Goal: Task Accomplishment & Management: Complete application form

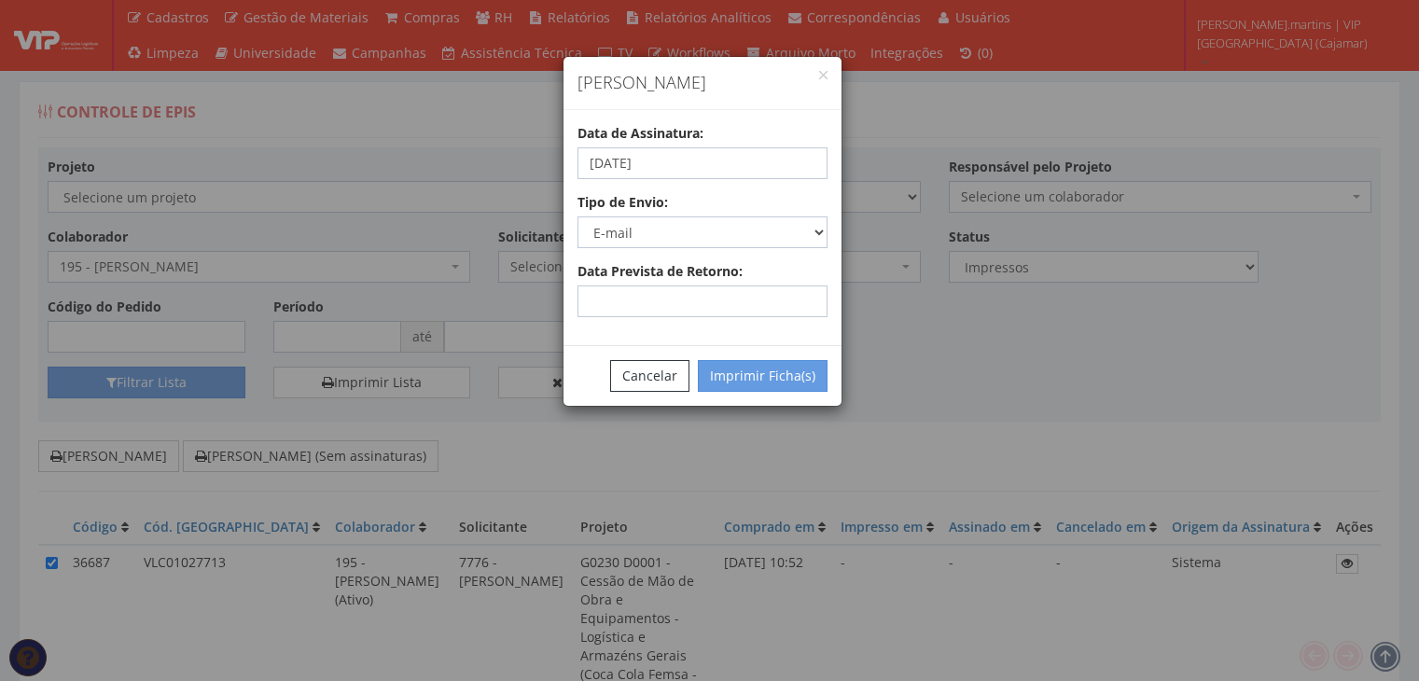
select select "2"
select select "email"
click at [680, 379] on button "Cancelar" at bounding box center [649, 376] width 79 height 32
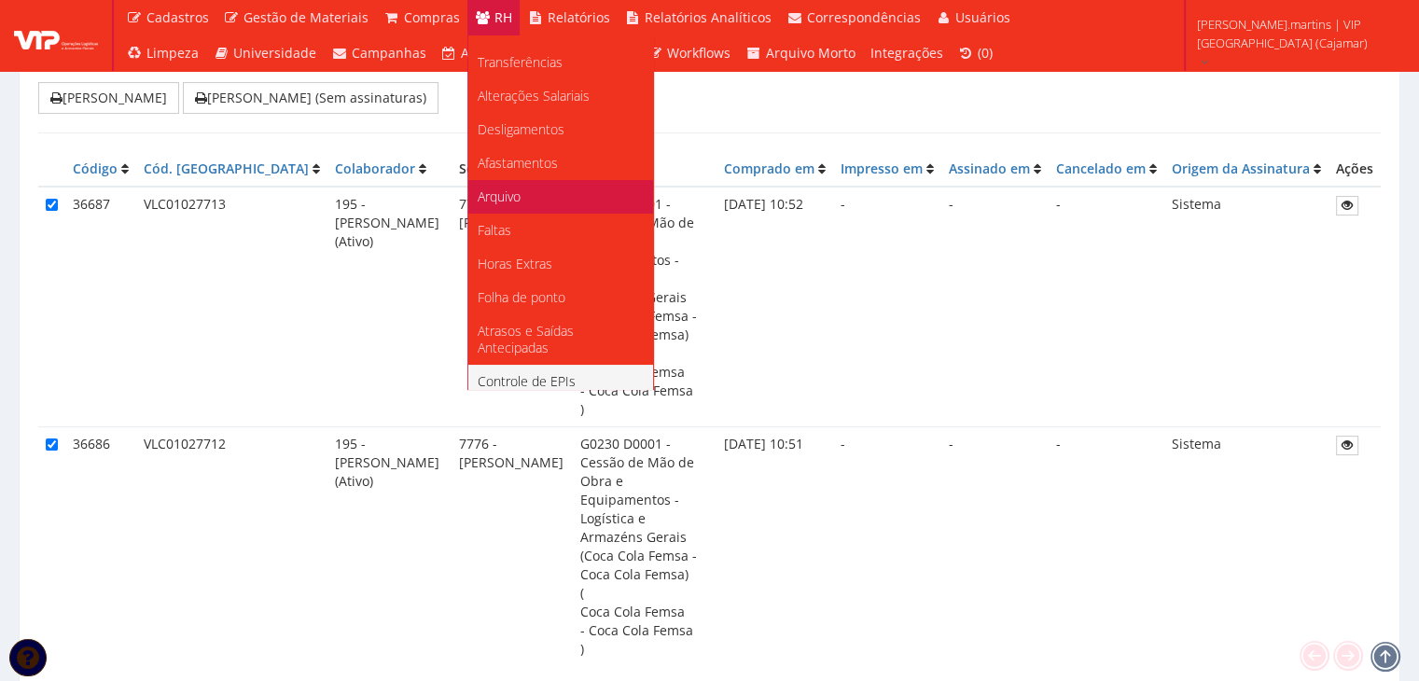
scroll to position [233, 0]
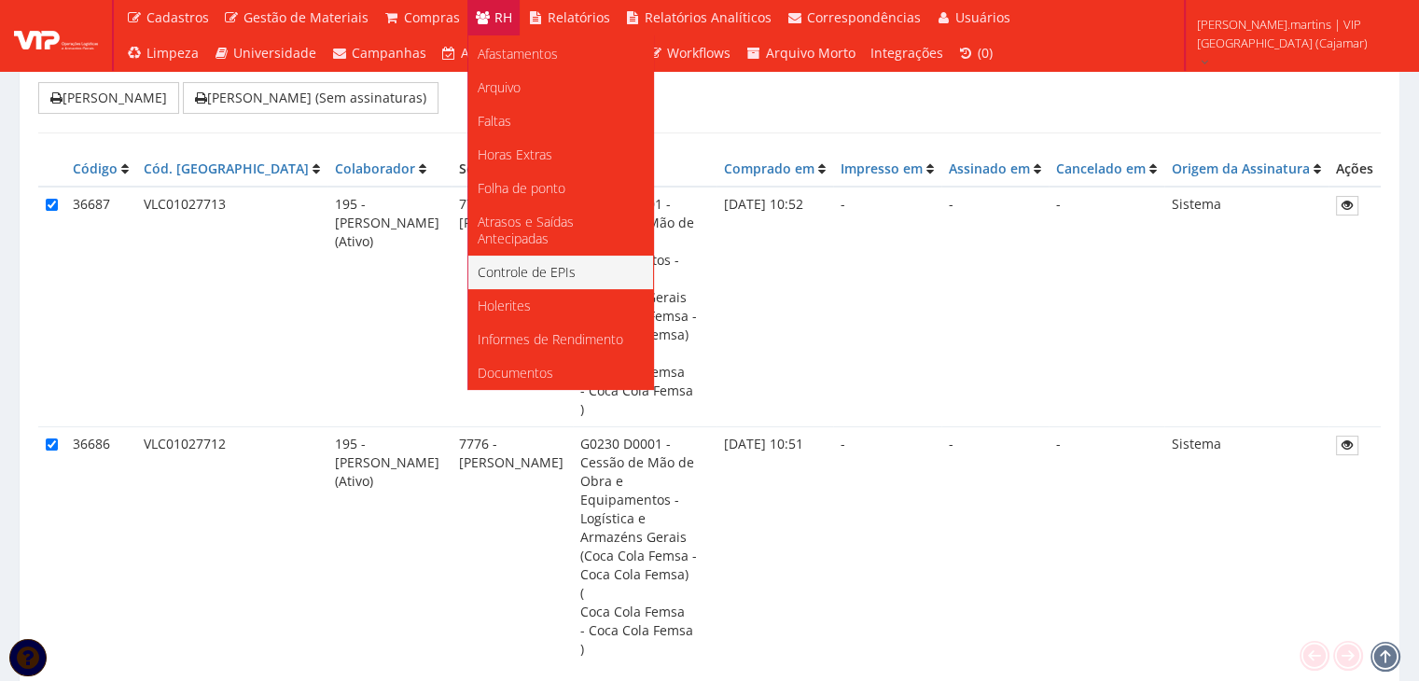
click at [549, 271] on span "Controle de EPIs" at bounding box center [527, 272] width 98 height 18
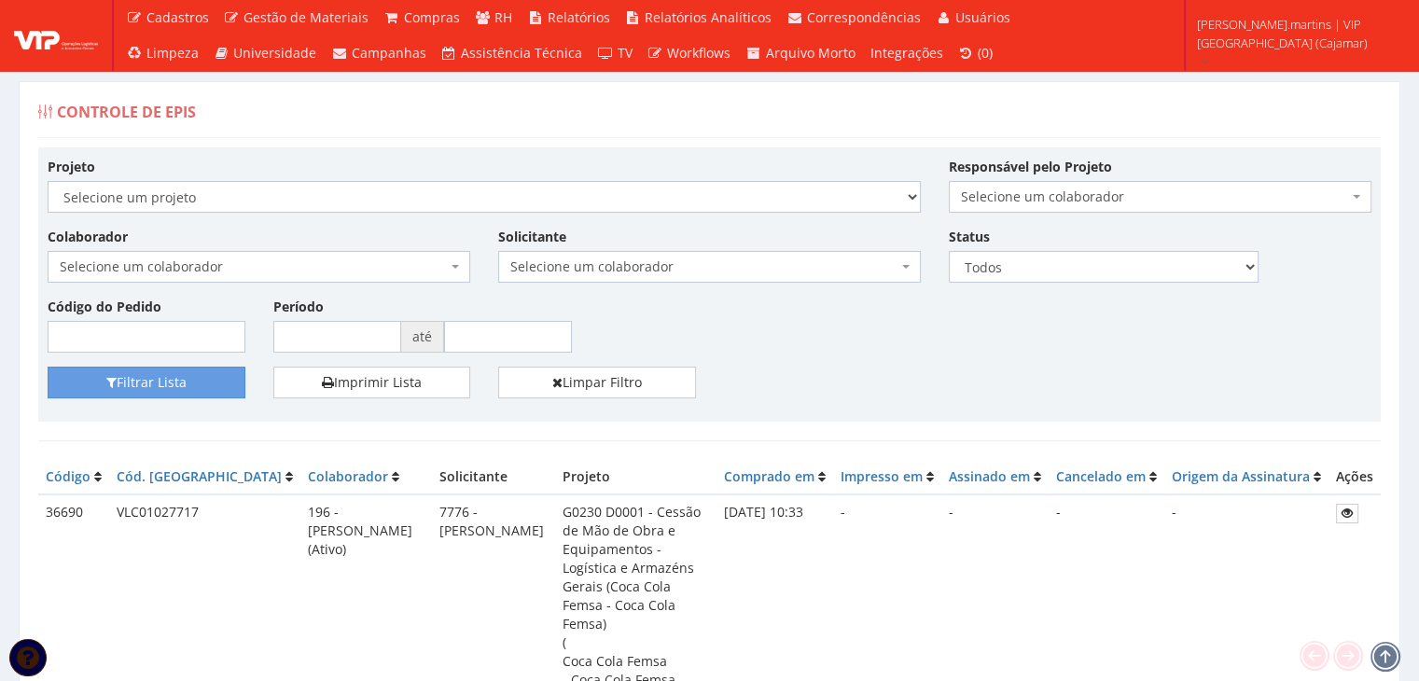
click at [222, 262] on span "Selecione um colaborador" at bounding box center [253, 266] width 387 height 19
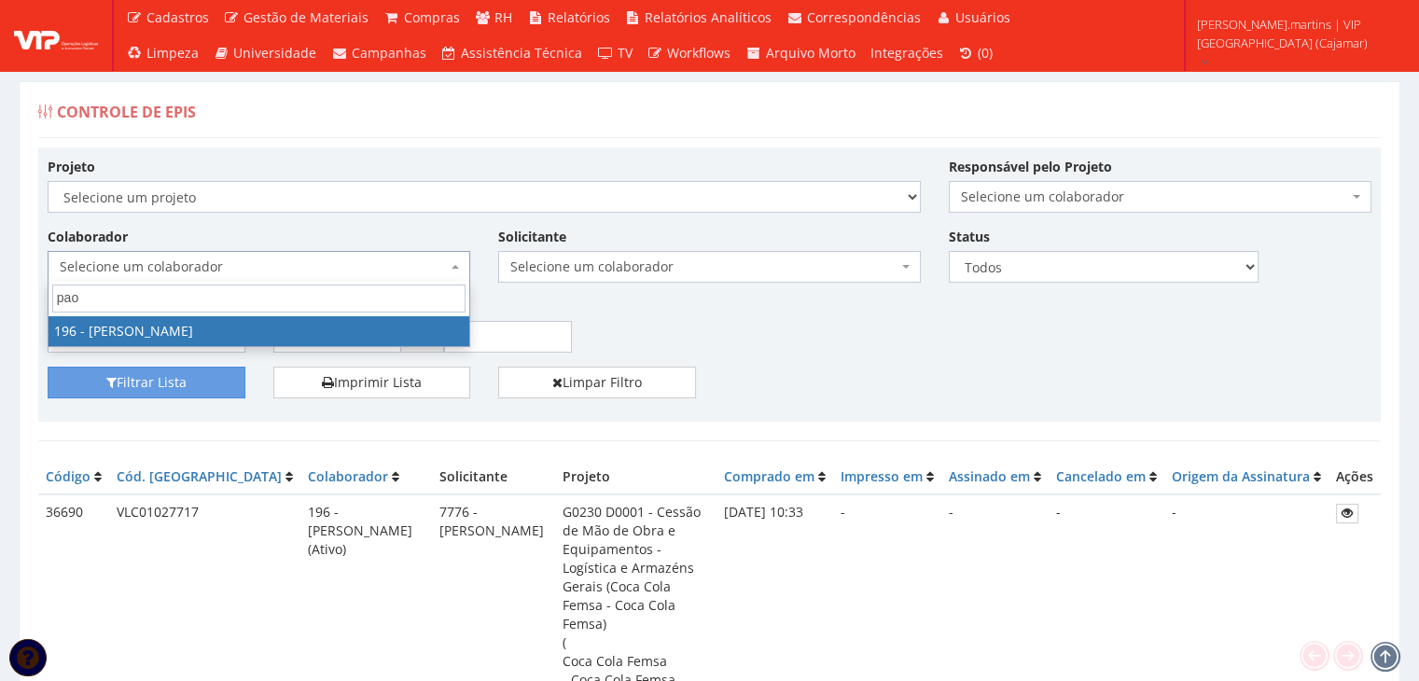
type input "paol"
select select "4100"
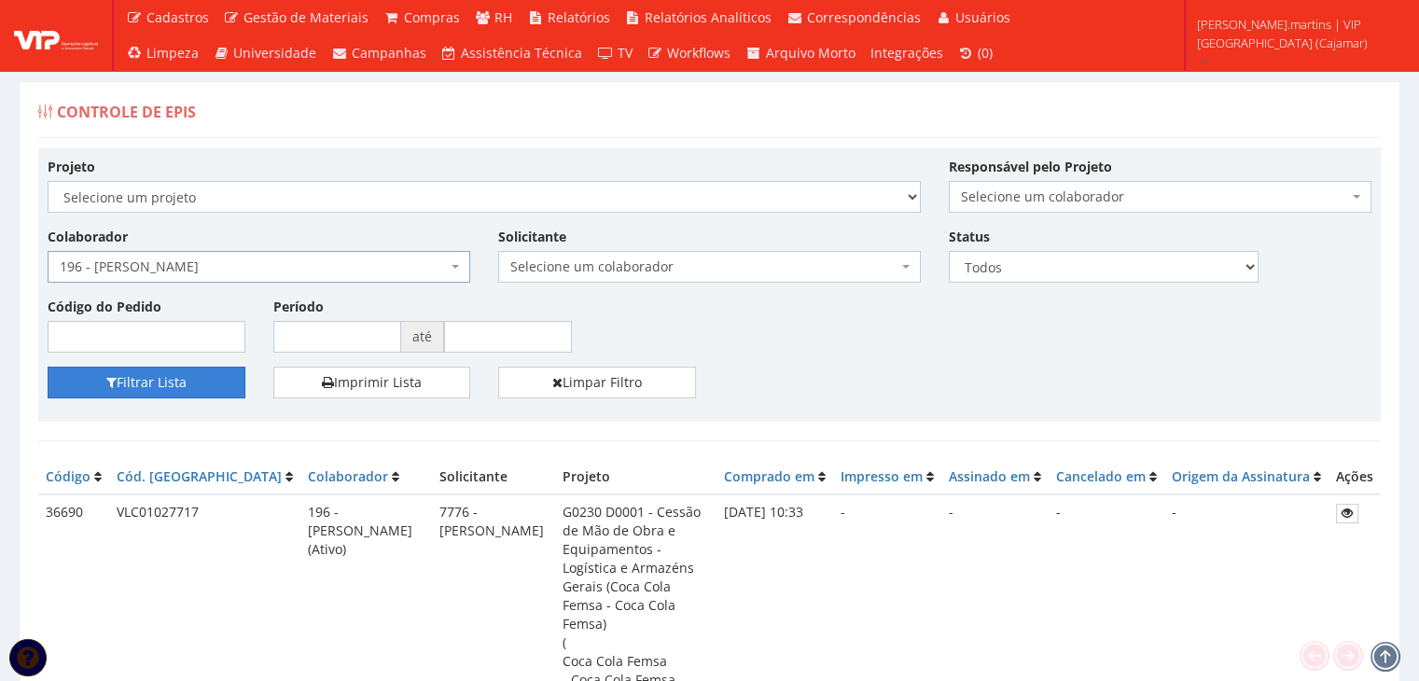
click at [87, 380] on button "Filtrar Lista" at bounding box center [147, 383] width 198 height 32
click at [993, 261] on select "Todos Novos Impressos Assinados" at bounding box center [1104, 267] width 310 height 32
select select "1"
click at [949, 251] on select "Todos Novos Impressos Assinados" at bounding box center [1104, 267] width 310 height 32
click at [198, 377] on button "Filtrar Lista" at bounding box center [147, 383] width 198 height 32
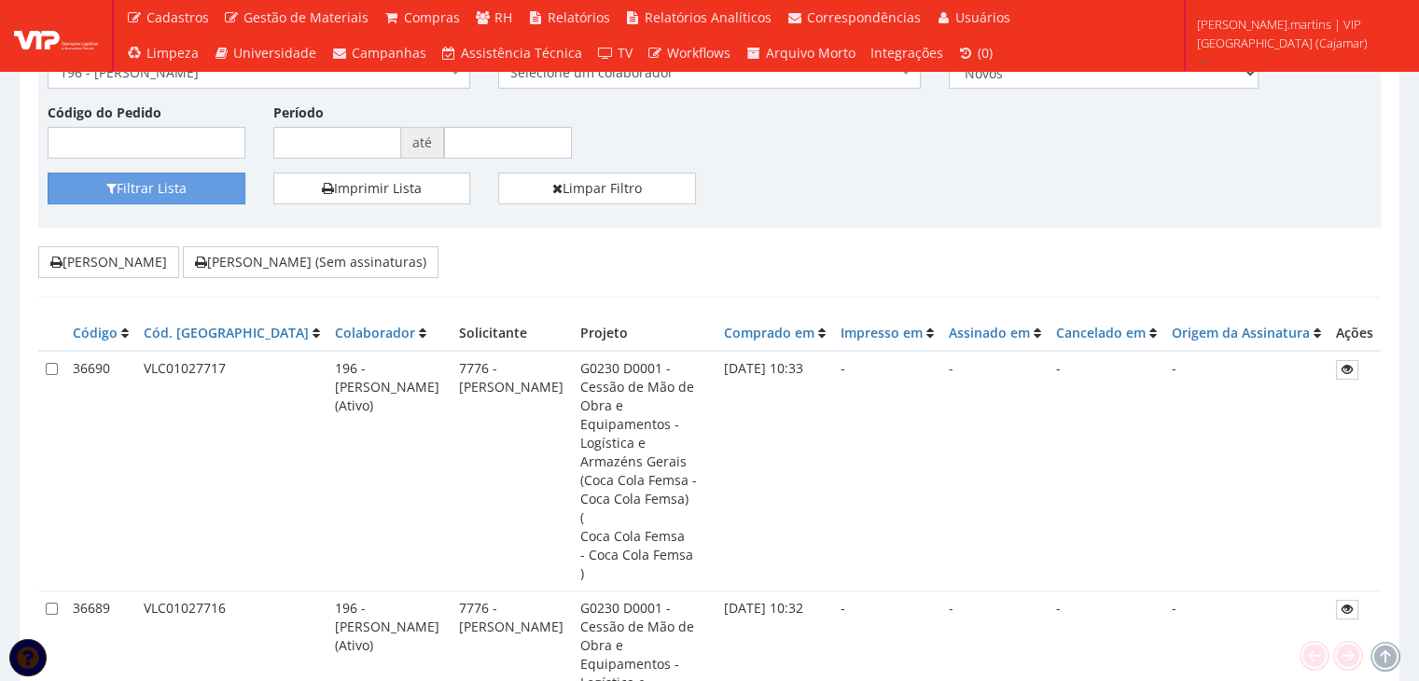
scroll to position [248, 0]
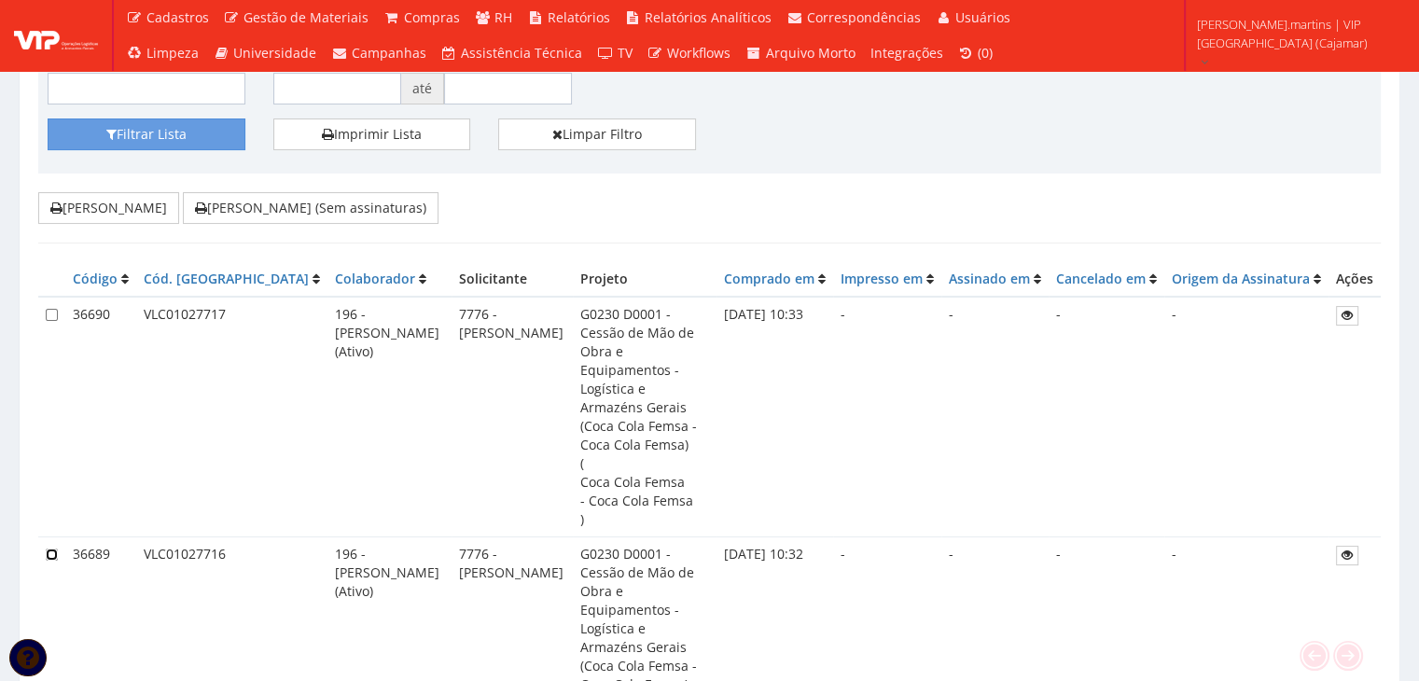
click at [49, 549] on input "checkbox" at bounding box center [52, 555] width 12 height 12
checkbox input "true"
click at [49, 313] on input "checkbox" at bounding box center [52, 315] width 12 height 12
checkbox input "true"
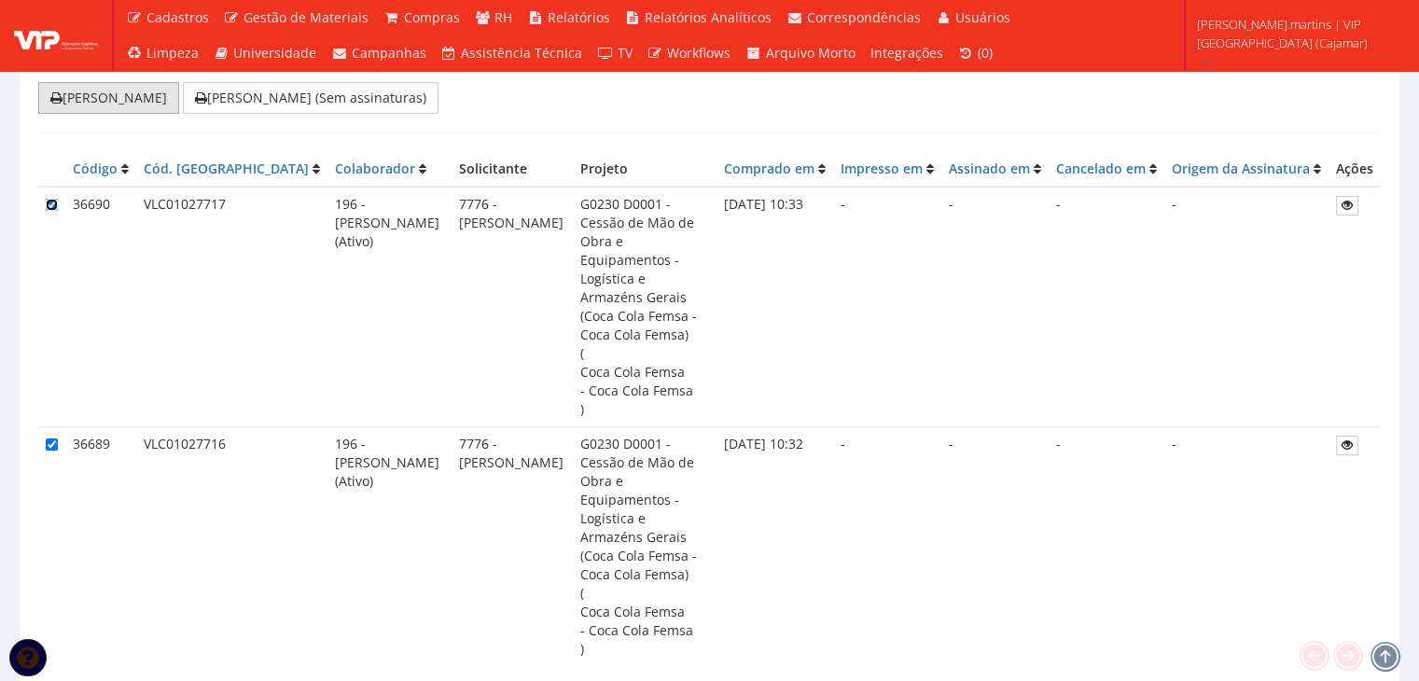
scroll to position [48, 0]
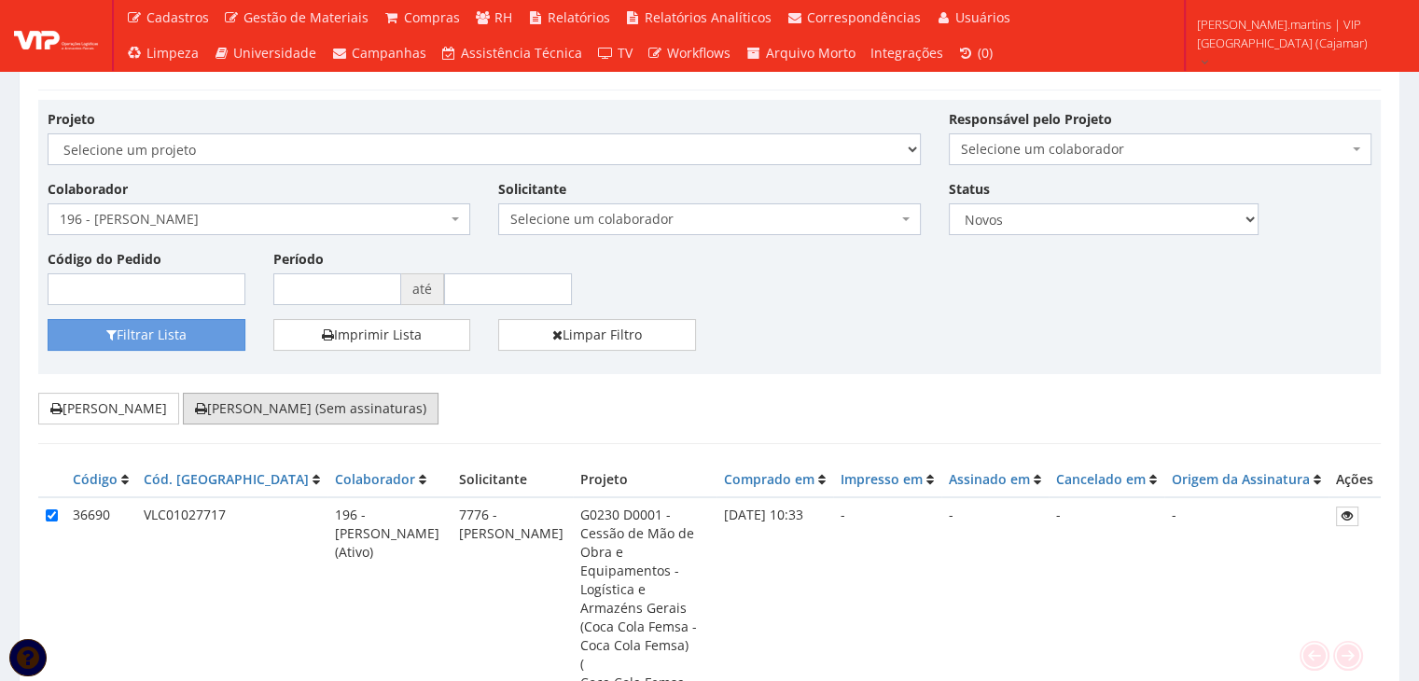
click at [299, 415] on button "Imprimir Fichas (Sem assinaturas)" at bounding box center [311, 409] width 256 height 32
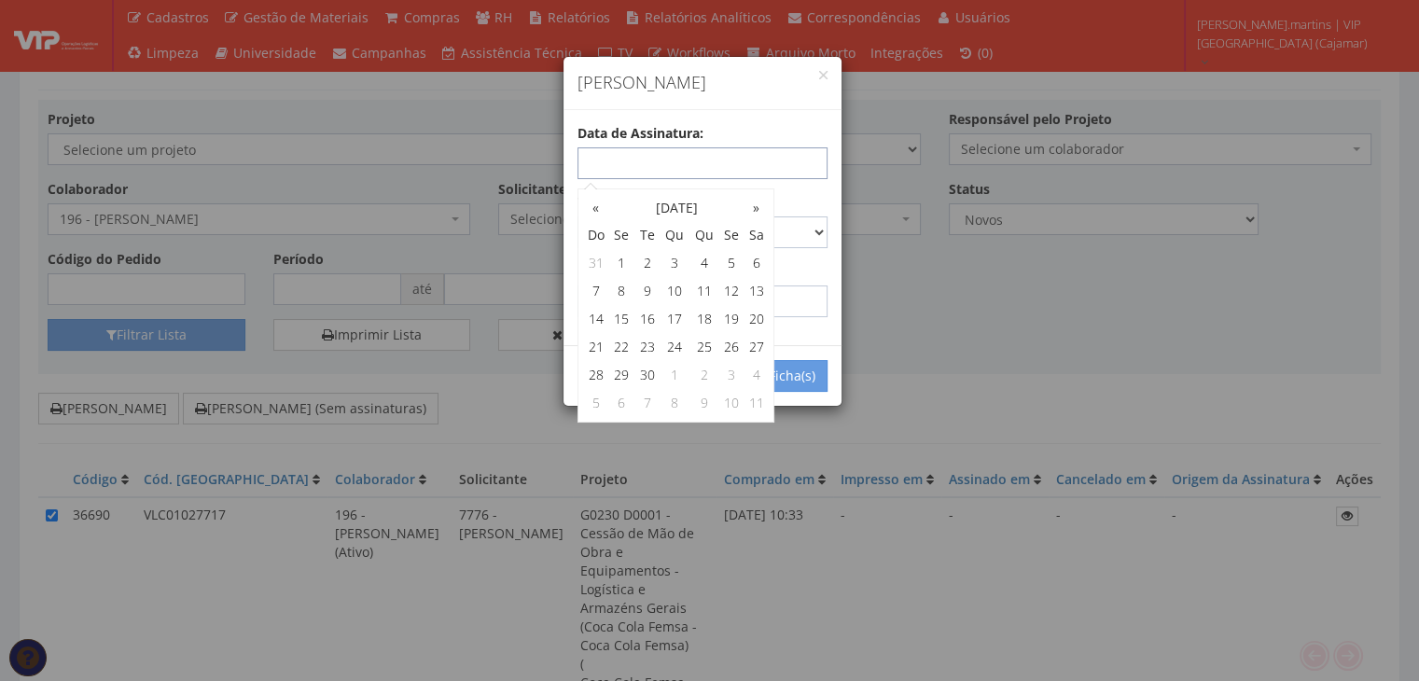
click at [700, 166] on input "text" at bounding box center [702, 163] width 250 height 32
type input "/"
type input "18/09/2025"
click at [818, 231] on select "Carta Registrada Carta Simples PAC Sedex Sedex 10 Sedex 12 Sedex Hoje E-mail Tr…" at bounding box center [702, 232] width 250 height 32
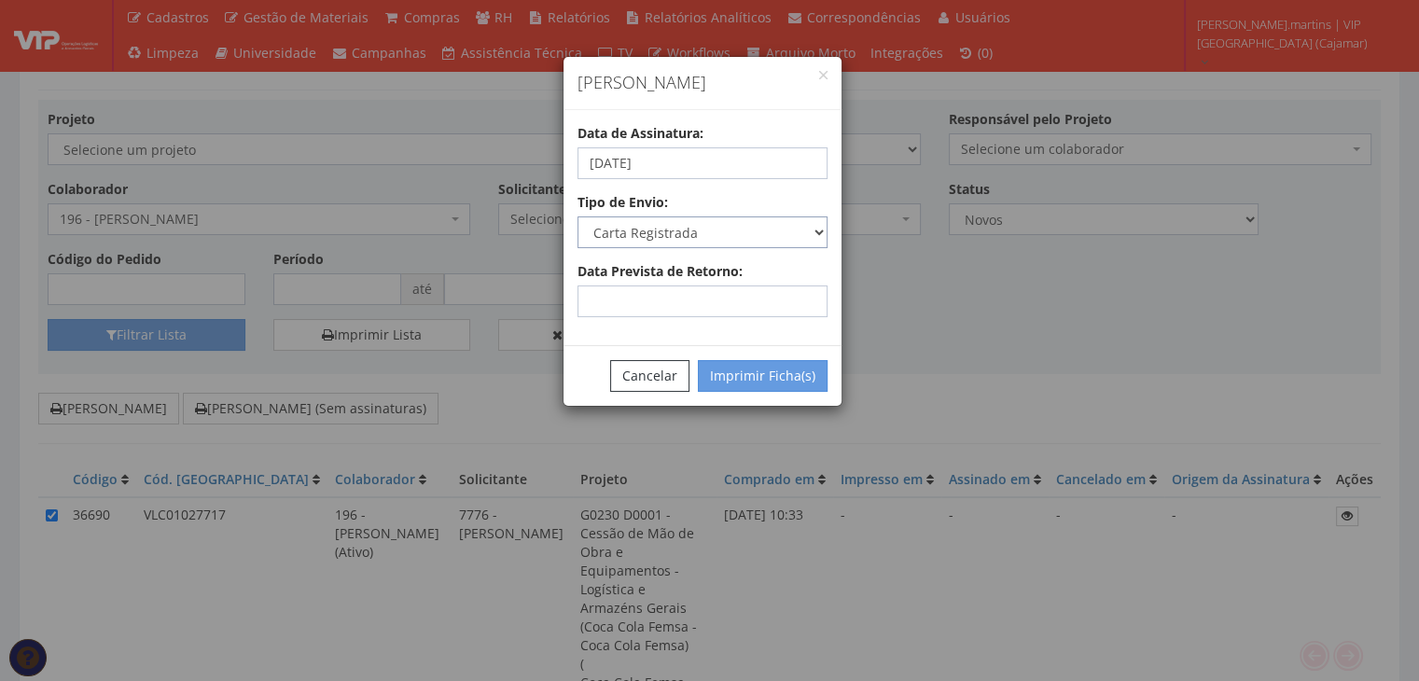
select select "email"
click at [577, 216] on select "Carta Registrada Carta Simples PAC Sedex Sedex 10 Sedex 12 Sedex Hoje E-mail Tr…" at bounding box center [702, 232] width 250 height 32
click at [759, 376] on button "Imprimir Ficha(s)" at bounding box center [763, 376] width 130 height 32
select select "2"
click at [658, 369] on button "Cancelar" at bounding box center [649, 376] width 79 height 32
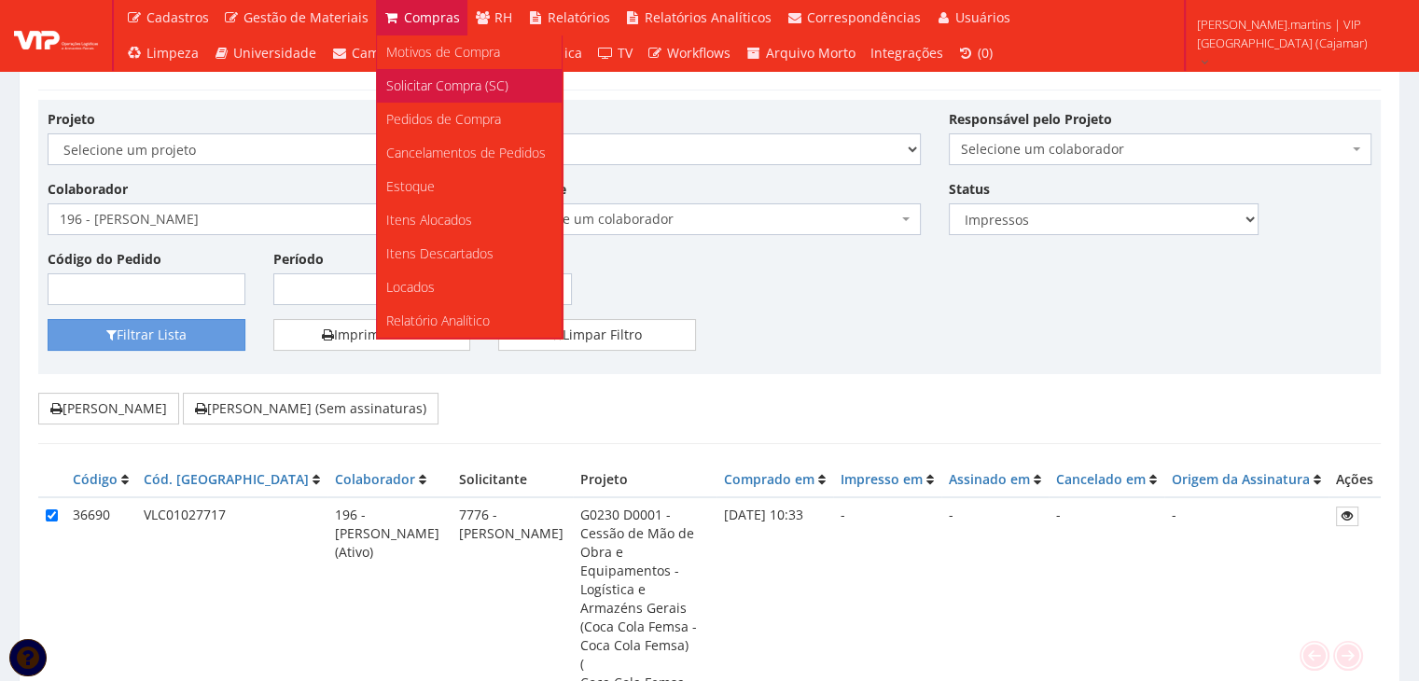
click at [430, 88] on span "Solicitar Compra (SC)" at bounding box center [447, 86] width 122 height 18
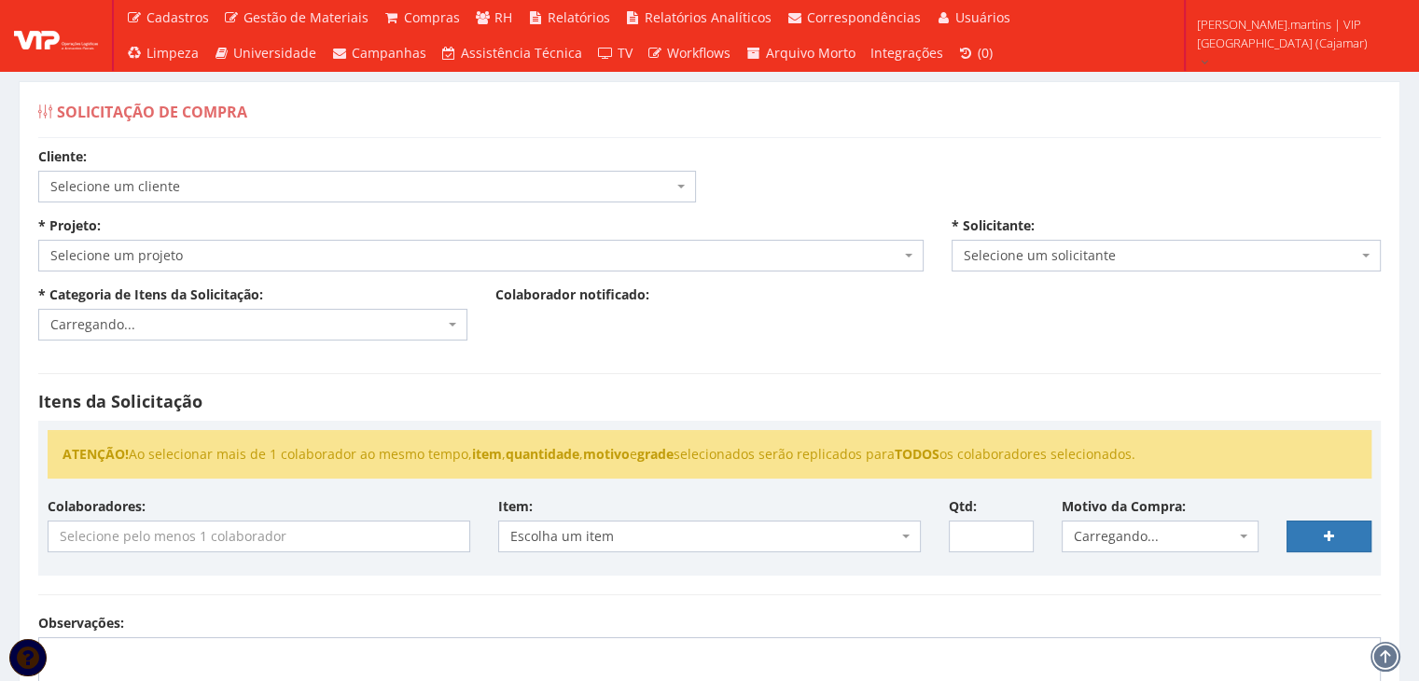
click at [348, 182] on span "Selecione um cliente" at bounding box center [361, 186] width 622 height 19
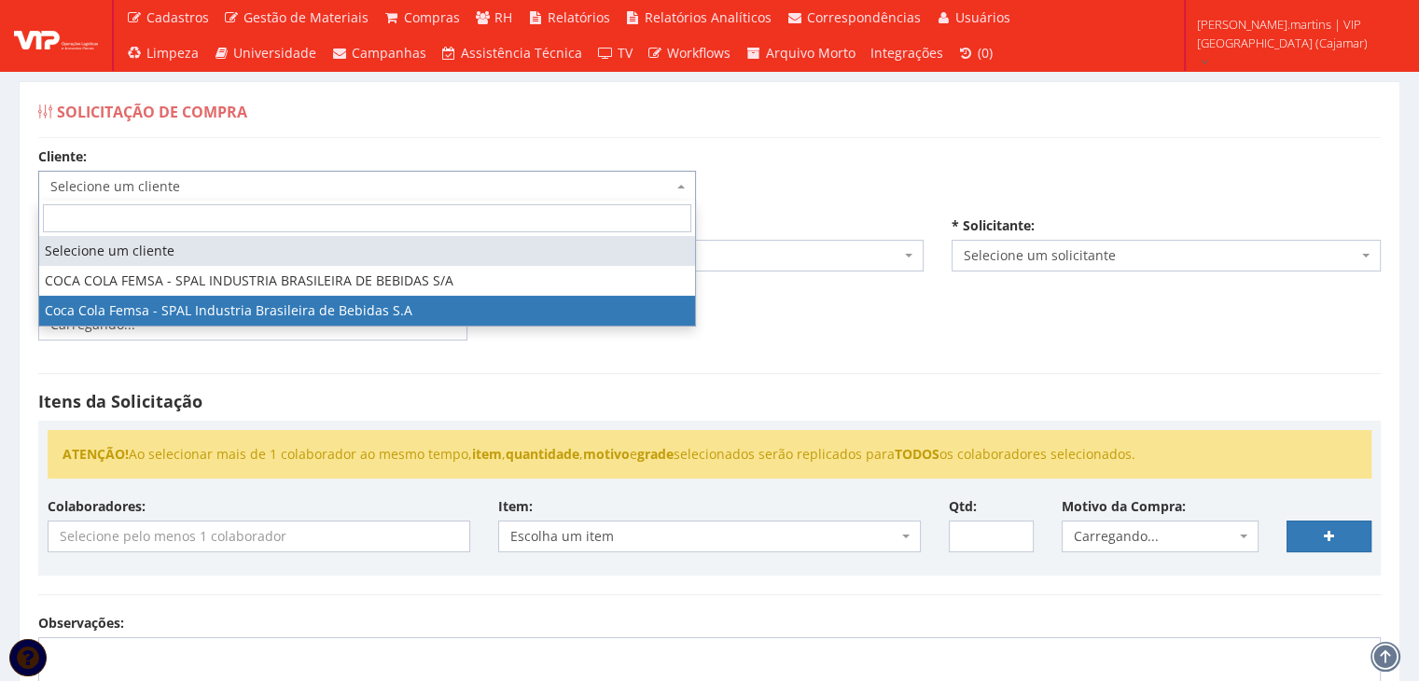
select select "51"
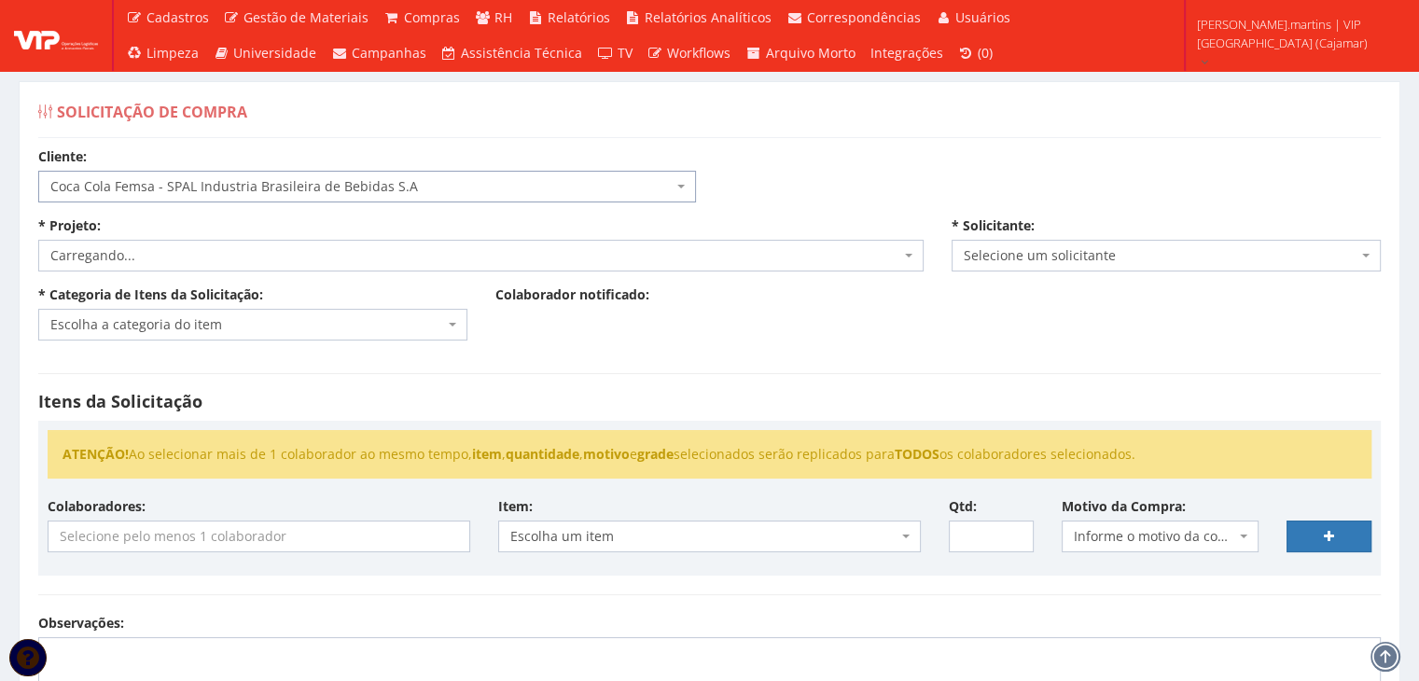
click at [295, 273] on div "Cliente: Selecione um cliente COCA COLA FEMSA - SPAL INDUSTRIA BRASILEIRA DE BE…" at bounding box center [709, 562] width 1370 height 830
click at [297, 262] on span "Selecione um projeto" at bounding box center [475, 255] width 850 height 19
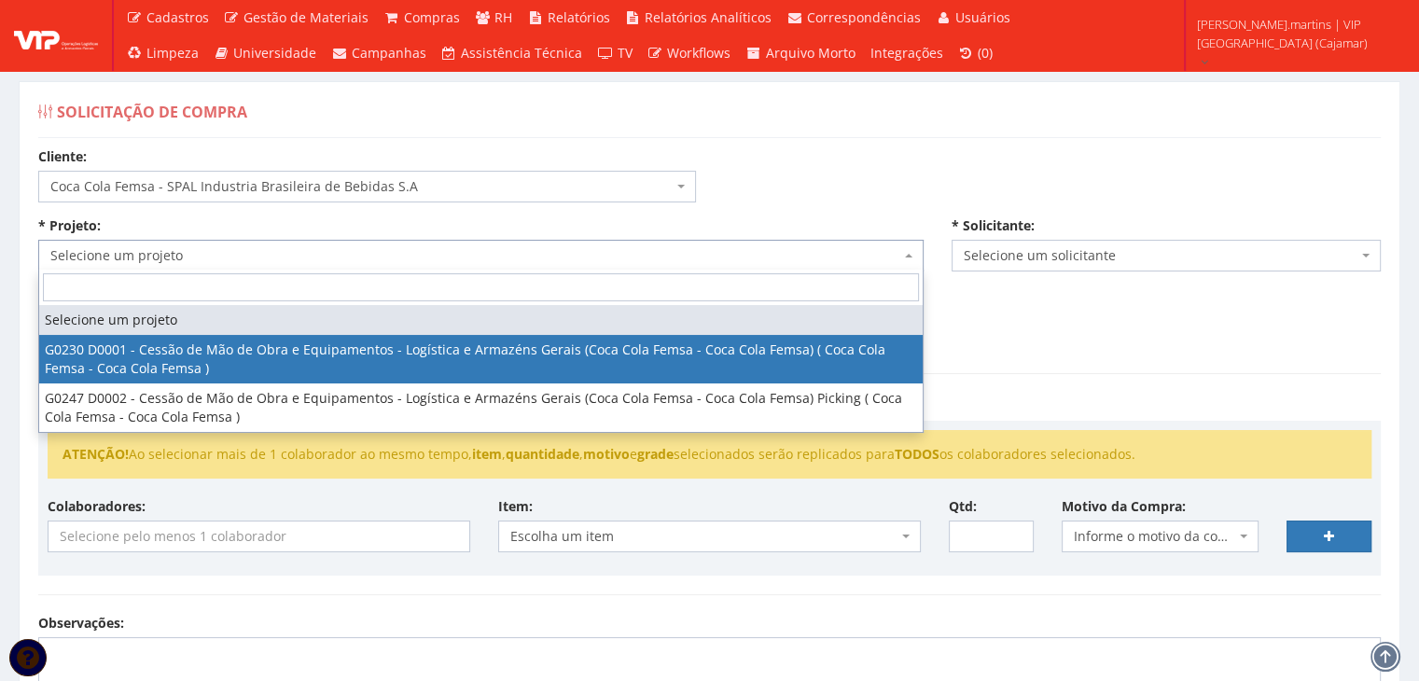
select select "230"
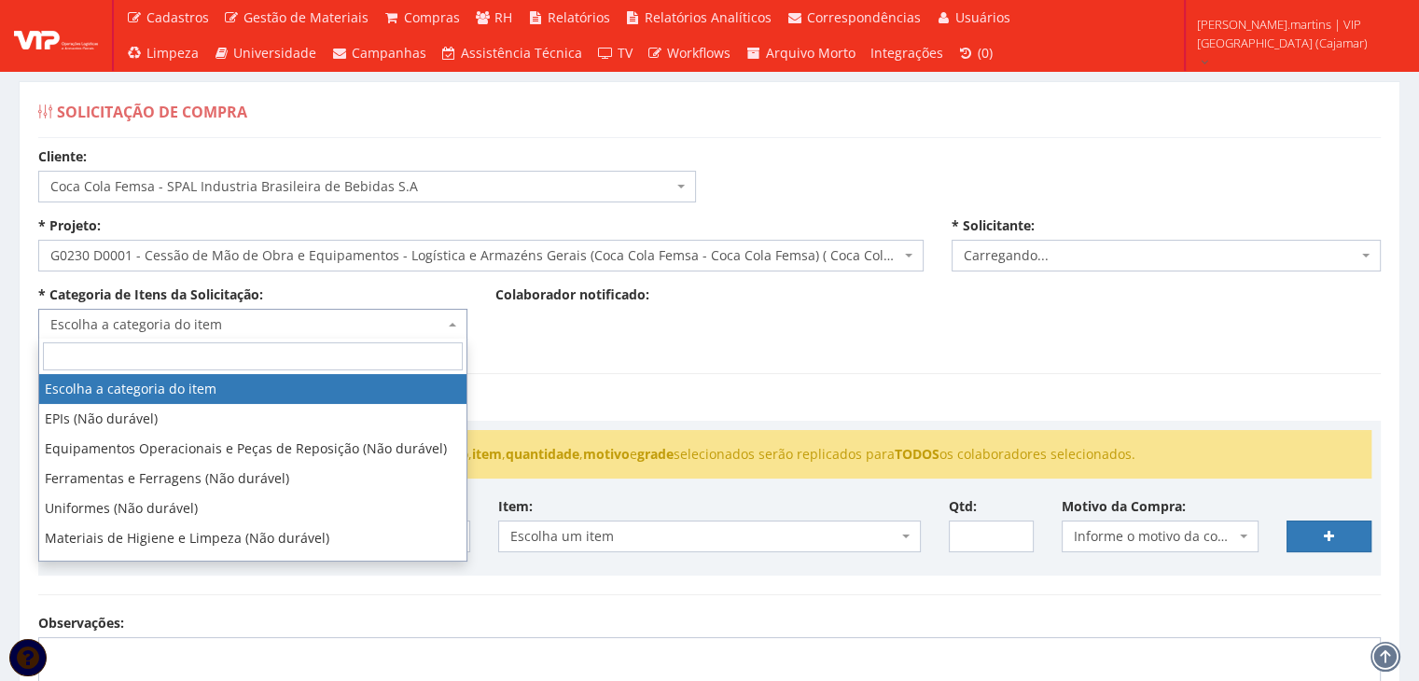
click at [272, 327] on span "Escolha a categoria do item" at bounding box center [247, 324] width 394 height 19
select select "2471"
type input "via"
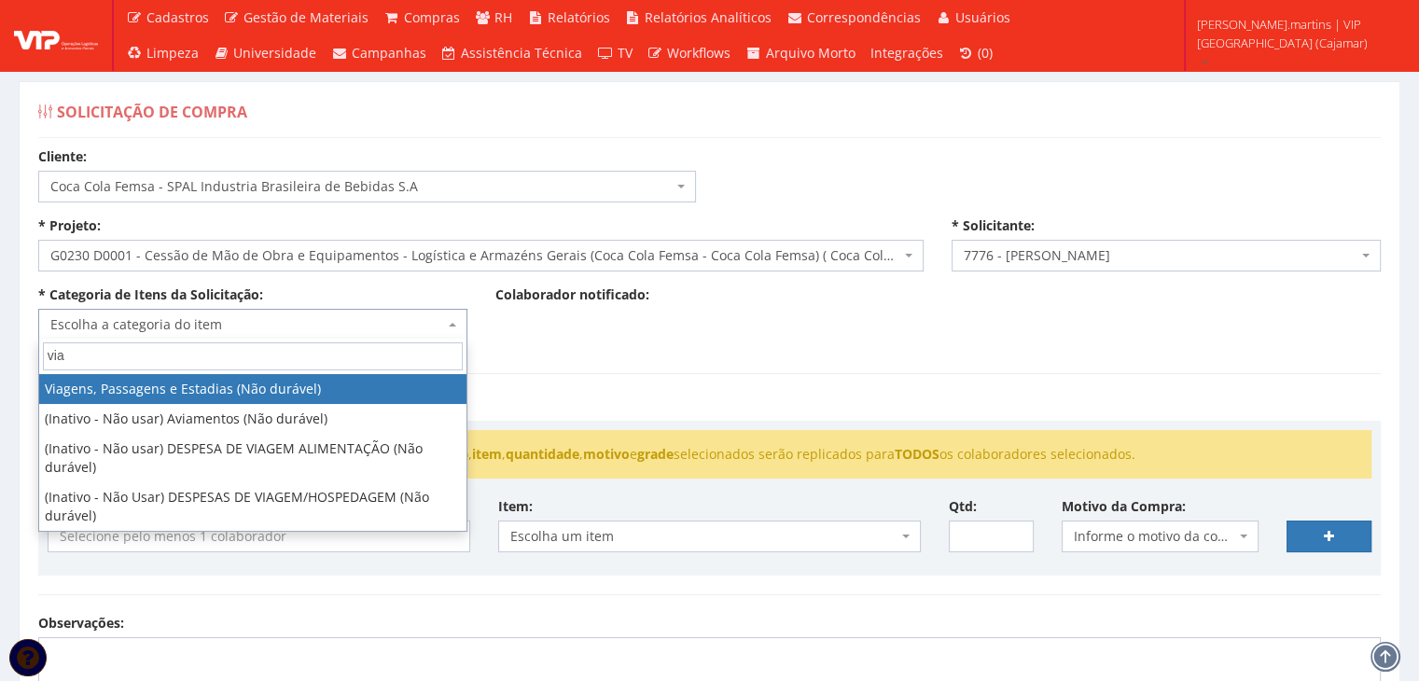
select select "21"
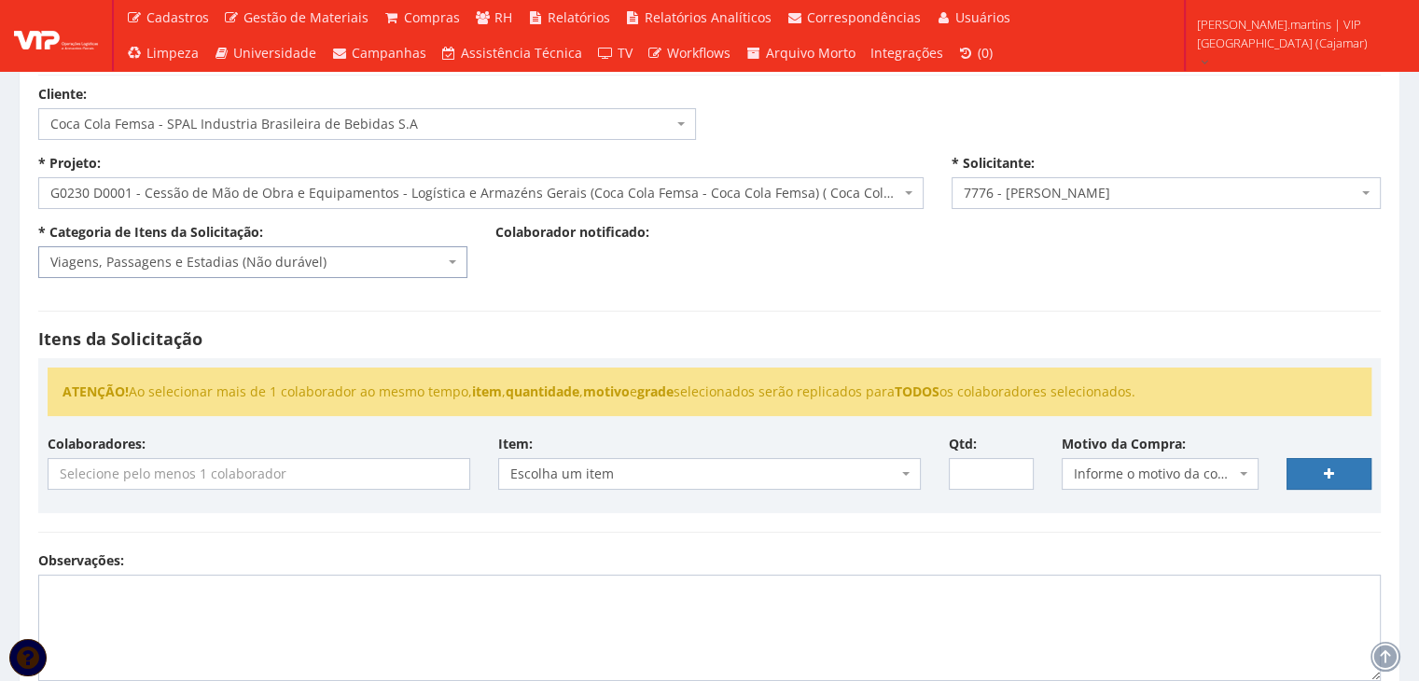
scroll to position [124, 0]
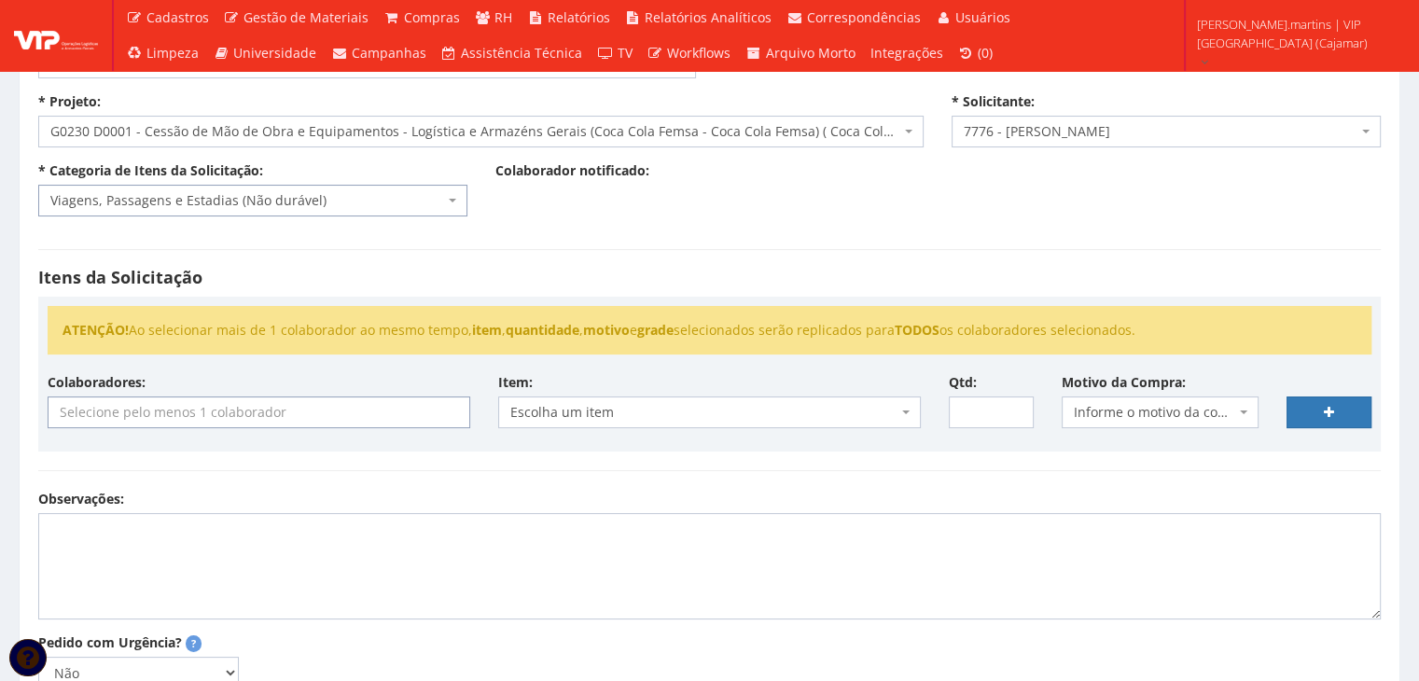
click at [250, 414] on input "search" at bounding box center [259, 412] width 421 height 30
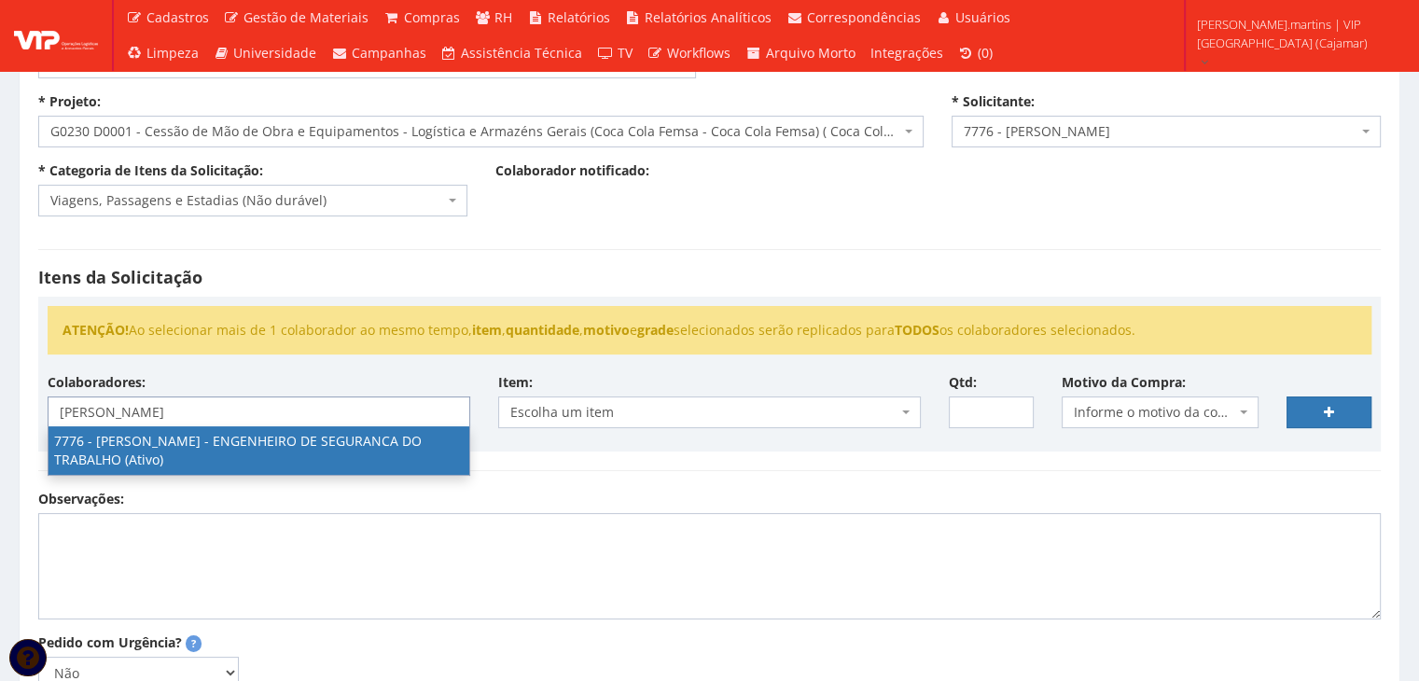
type input "[PERSON_NAME]"
select select "2471"
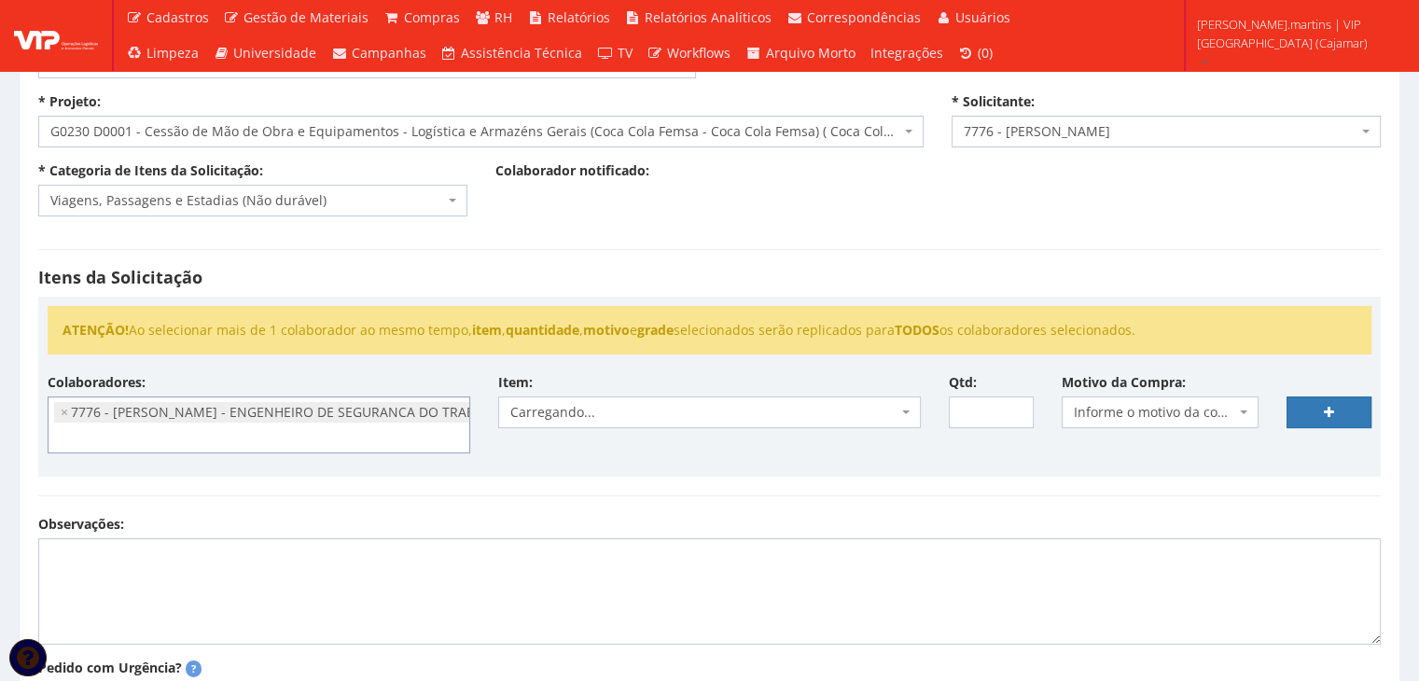
scroll to position [1451, 0]
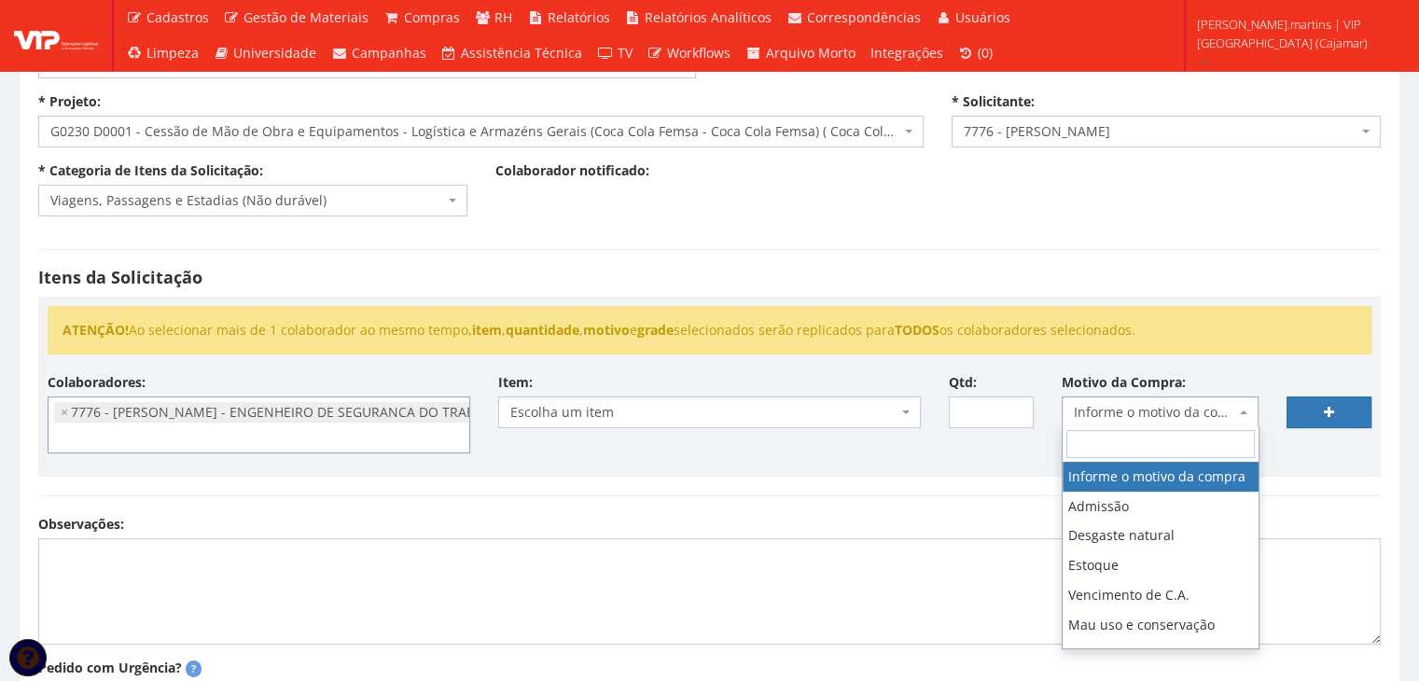
click at [1128, 410] on span "Informe o motivo da compra" at bounding box center [1155, 412] width 162 height 19
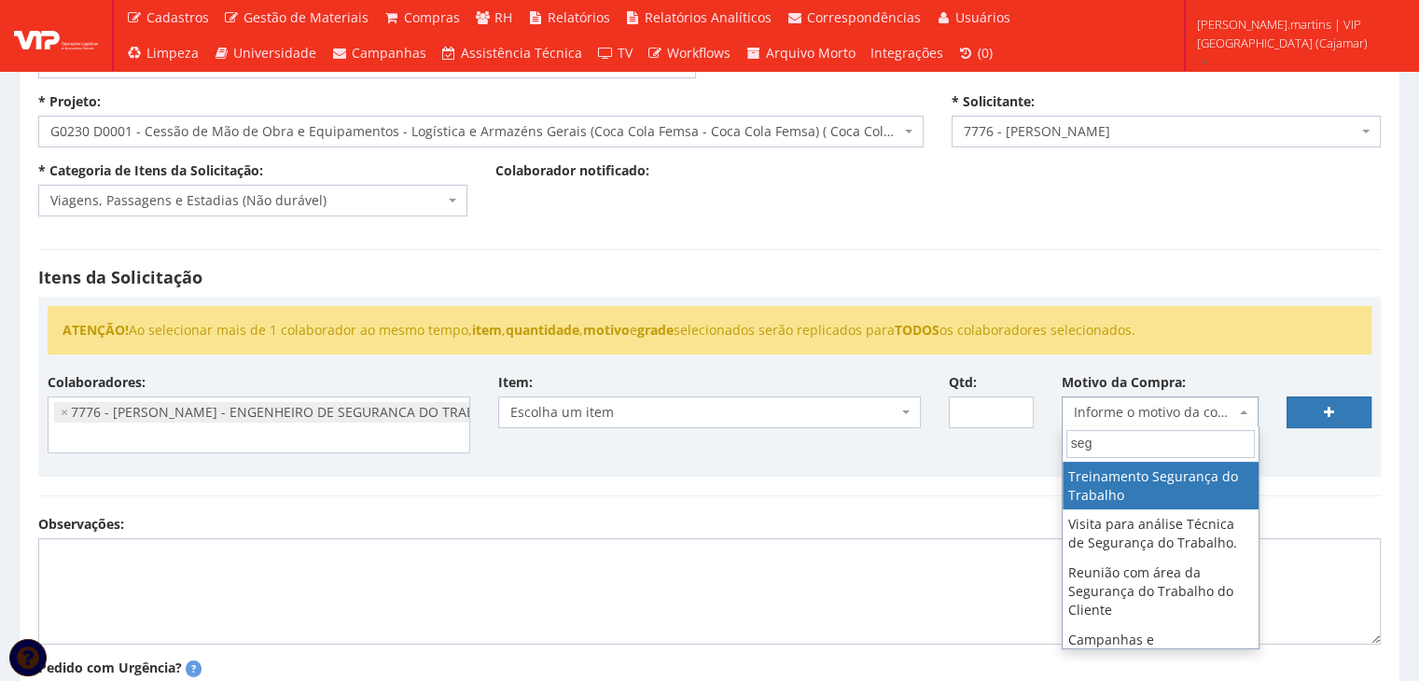
type input "seg"
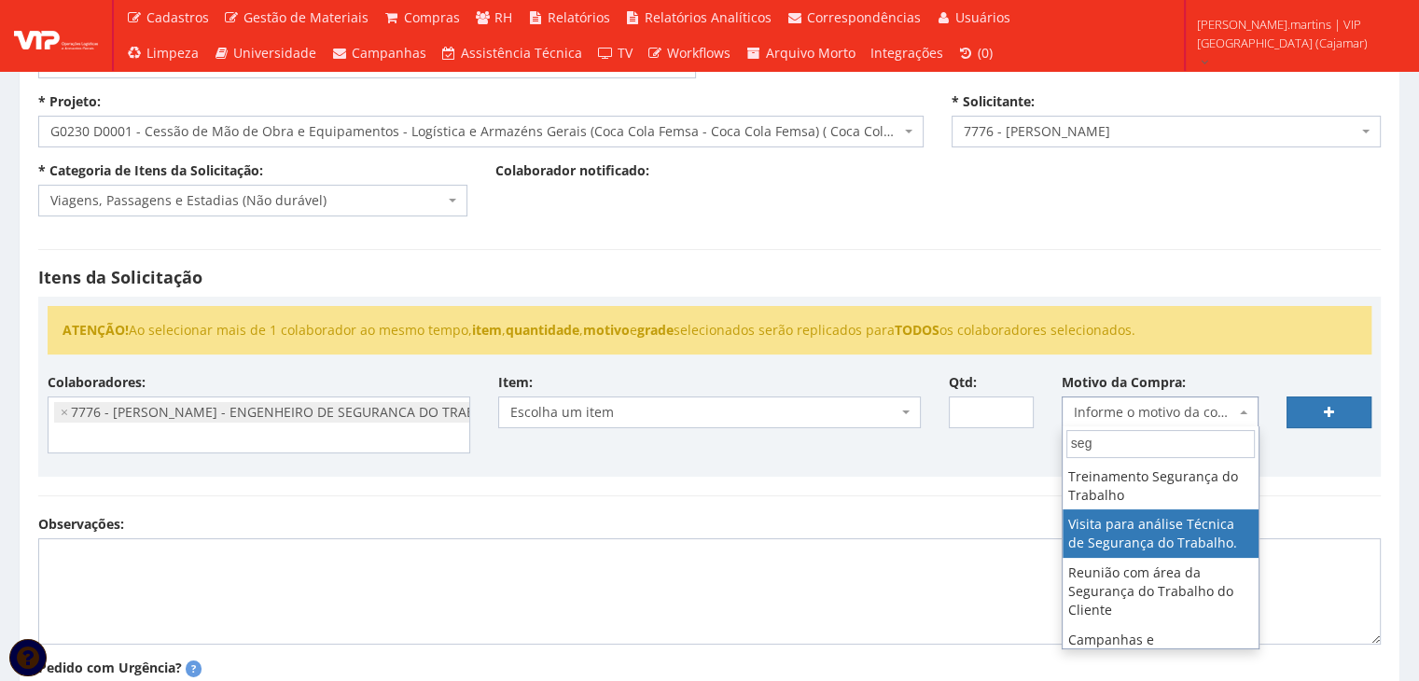
select select "38"
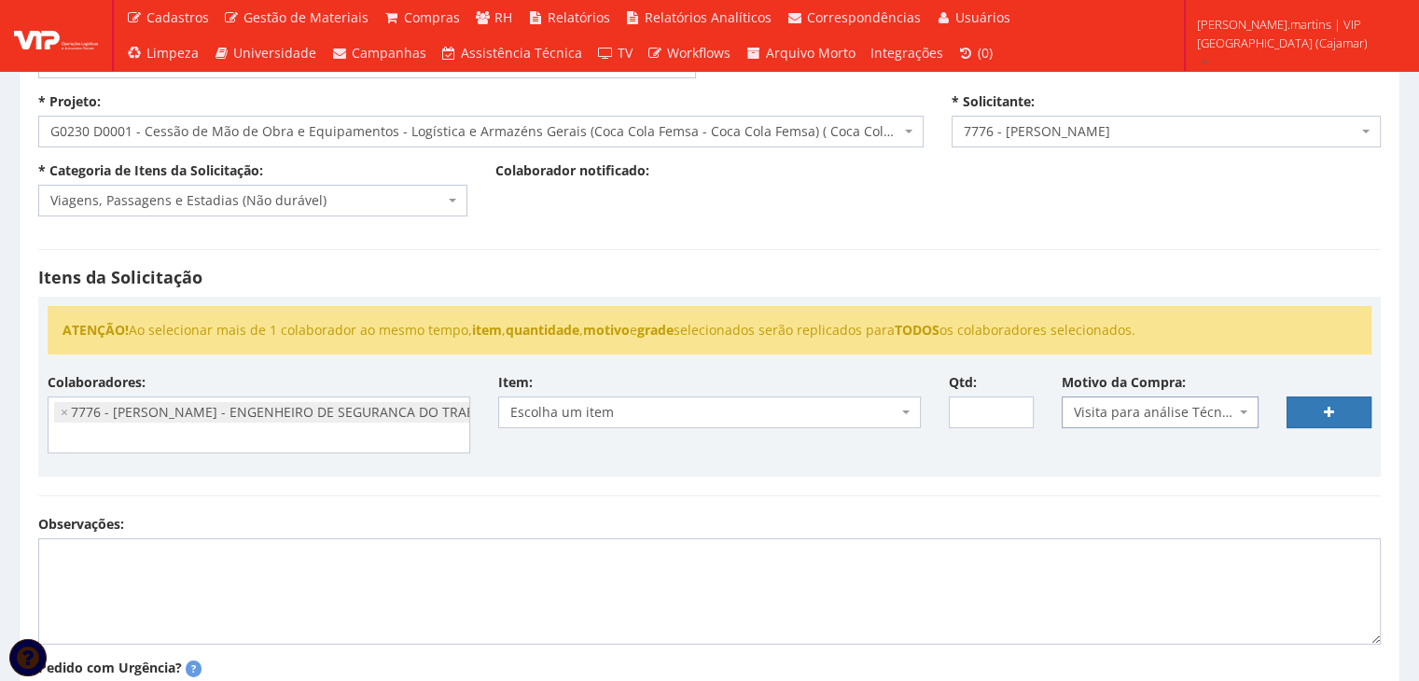
click at [746, 408] on span "Escolha um item" at bounding box center [703, 412] width 387 height 19
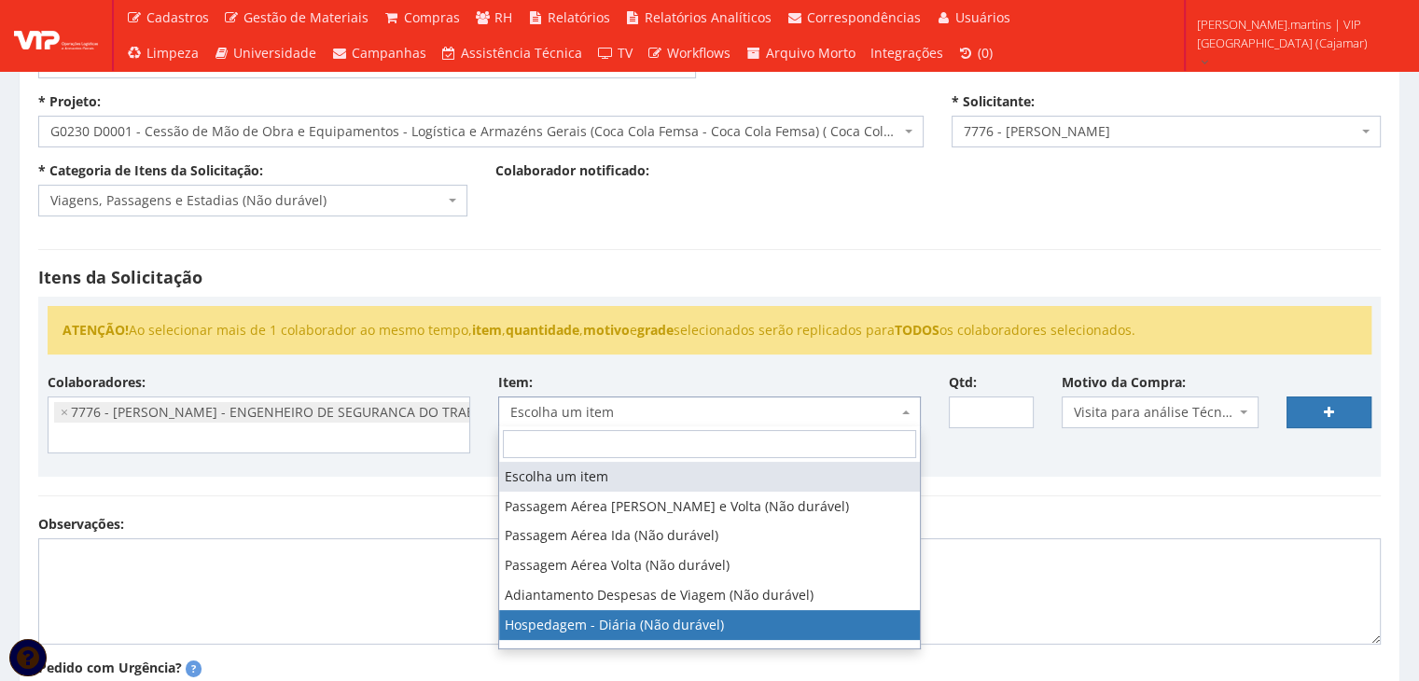
select select "403"
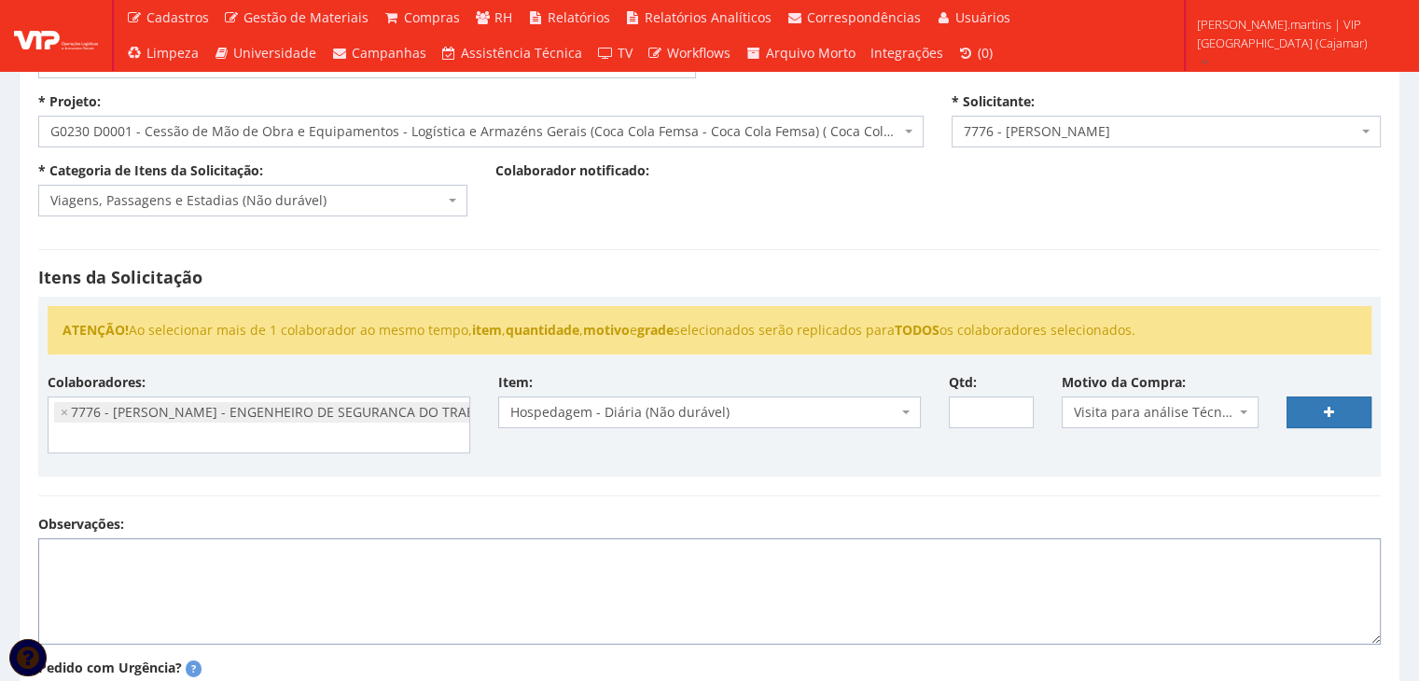
click at [426, 564] on textarea "Observações:" at bounding box center [709, 591] width 1342 height 106
type textarea "V"
paste textarea "V"
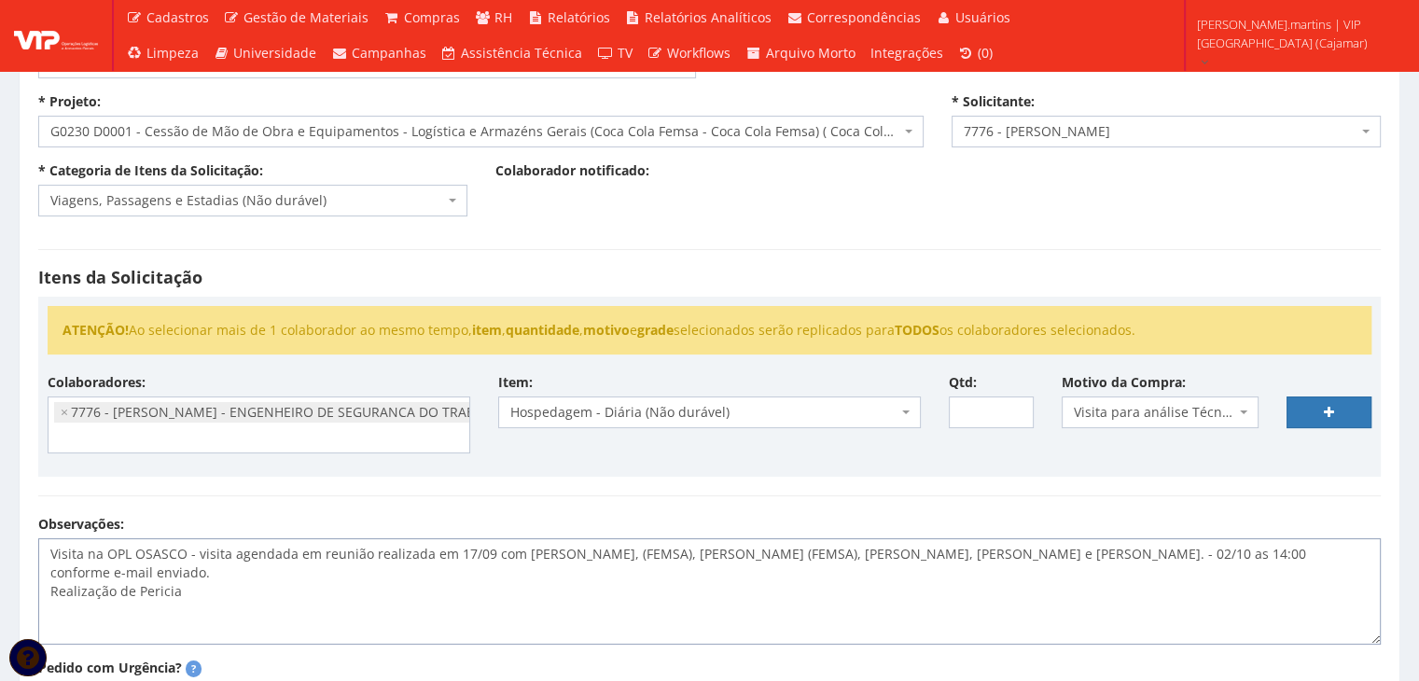
type textarea "Visita na OPL OSASCO - visita agendada em reunião realizada em 17/09 com [PERSO…"
